Goal: Transaction & Acquisition: Purchase product/service

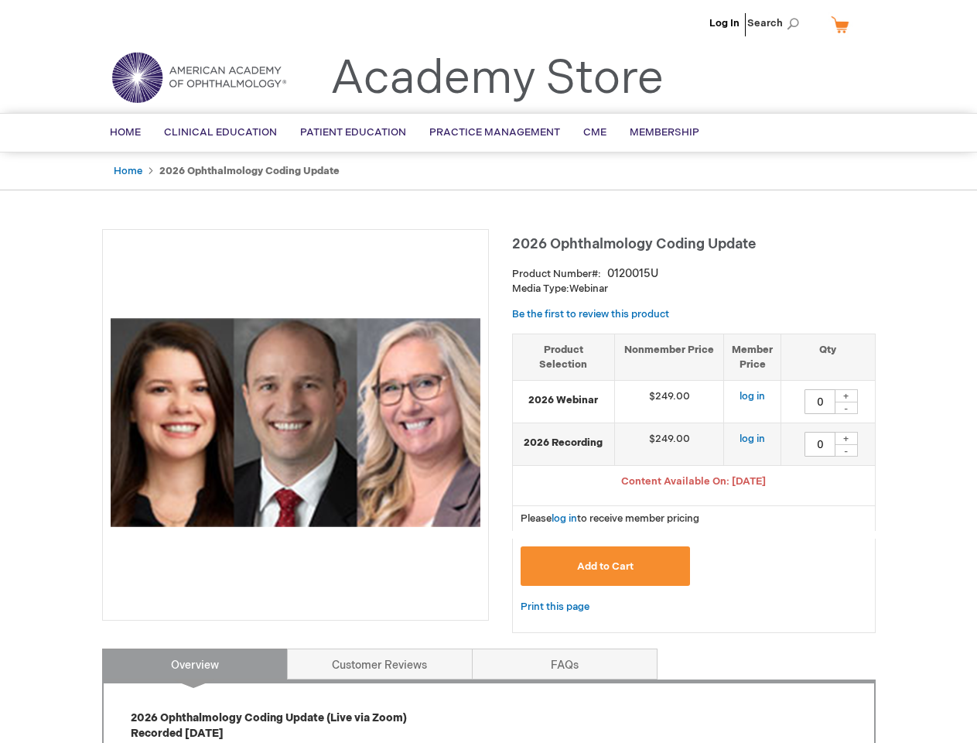
click at [488, 371] on div at bounding box center [295, 425] width 387 height 392
click at [778, 23] on span "Search" at bounding box center [776, 23] width 59 height 31
click at [694, 483] on span "Content Available On: [DATE]" at bounding box center [693, 481] width 145 height 12
click at [846, 395] on div "+" at bounding box center [846, 395] width 23 height 13
click at [846, 408] on div "-" at bounding box center [846, 408] width 23 height 12
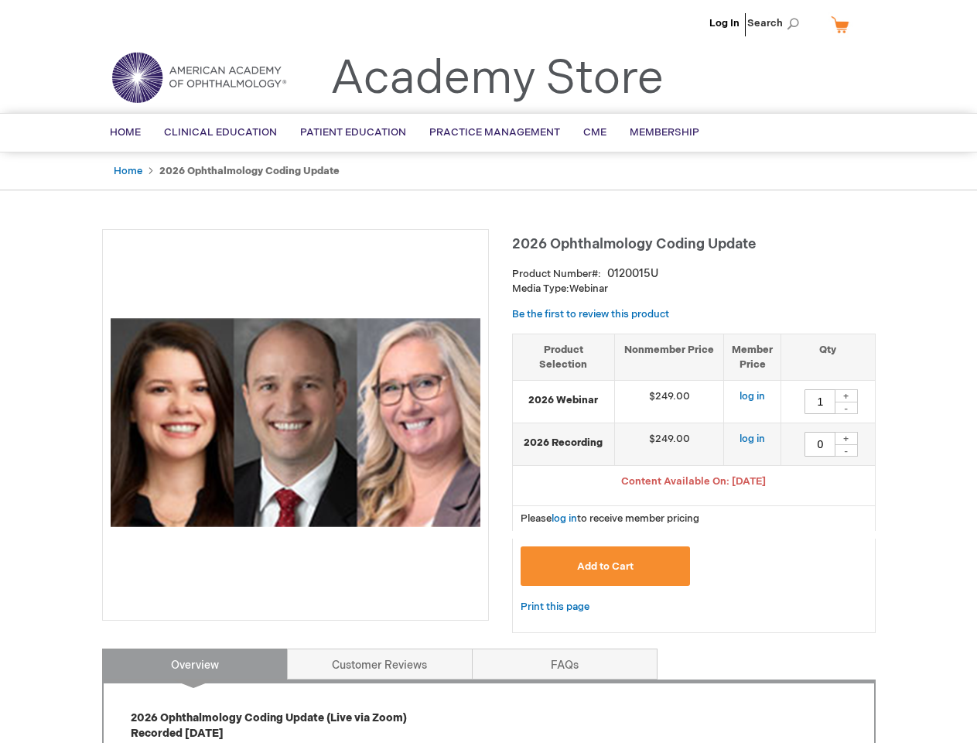
type input "0"
click at [846, 438] on div "+" at bounding box center [846, 438] width 23 height 13
click at [846, 450] on div "-" at bounding box center [846, 450] width 23 height 12
type input "0"
